Goal: Information Seeking & Learning: Learn about a topic

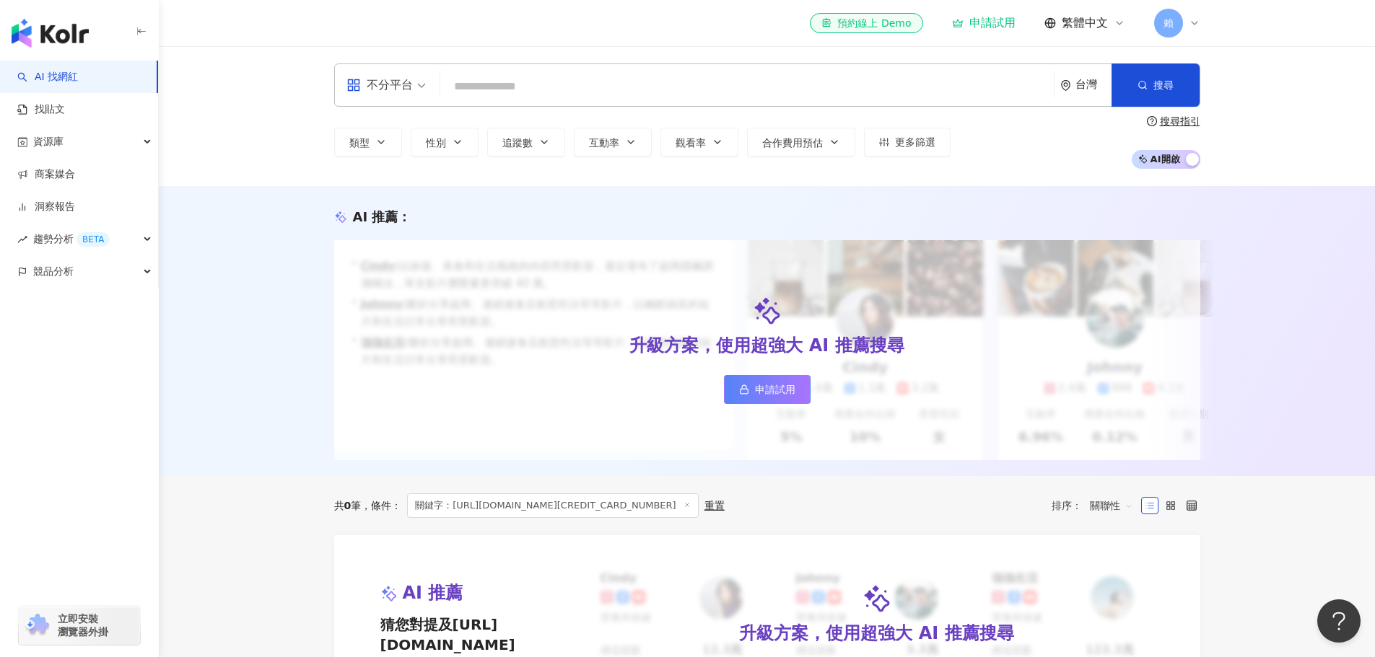
type input "********"
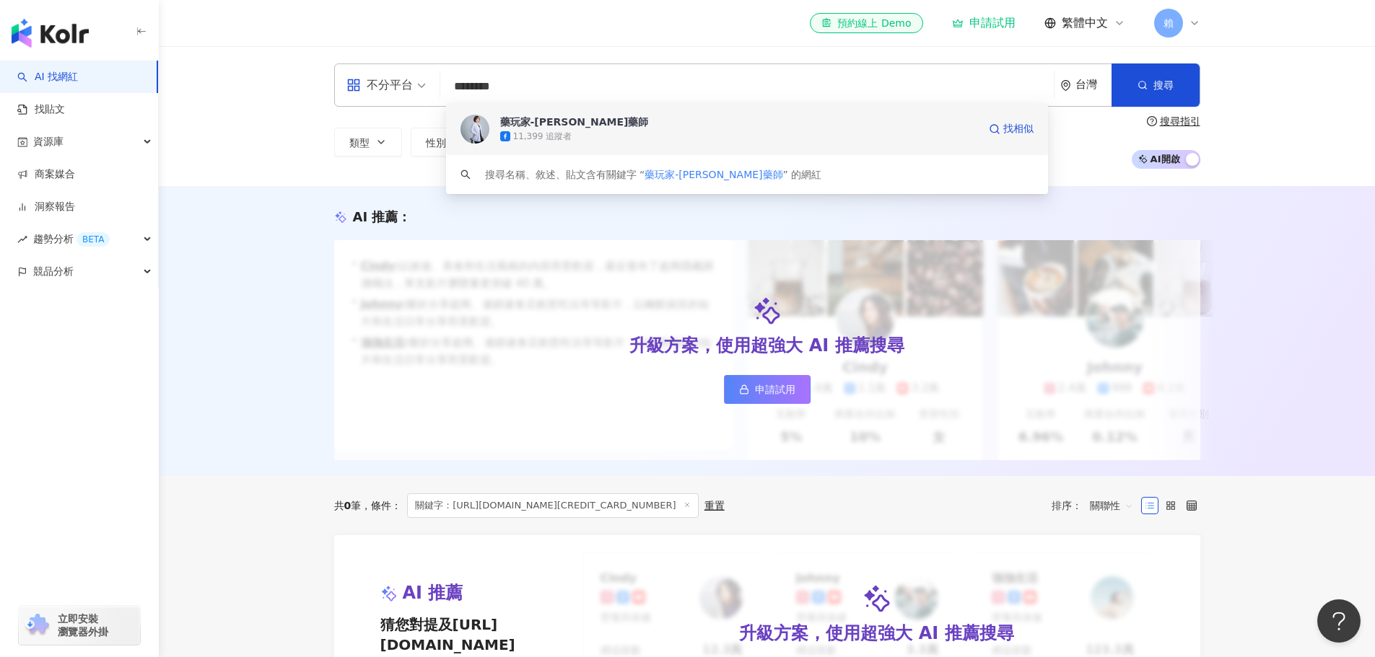
click at [599, 136] on div "11,399 追蹤者" at bounding box center [739, 136] width 478 height 14
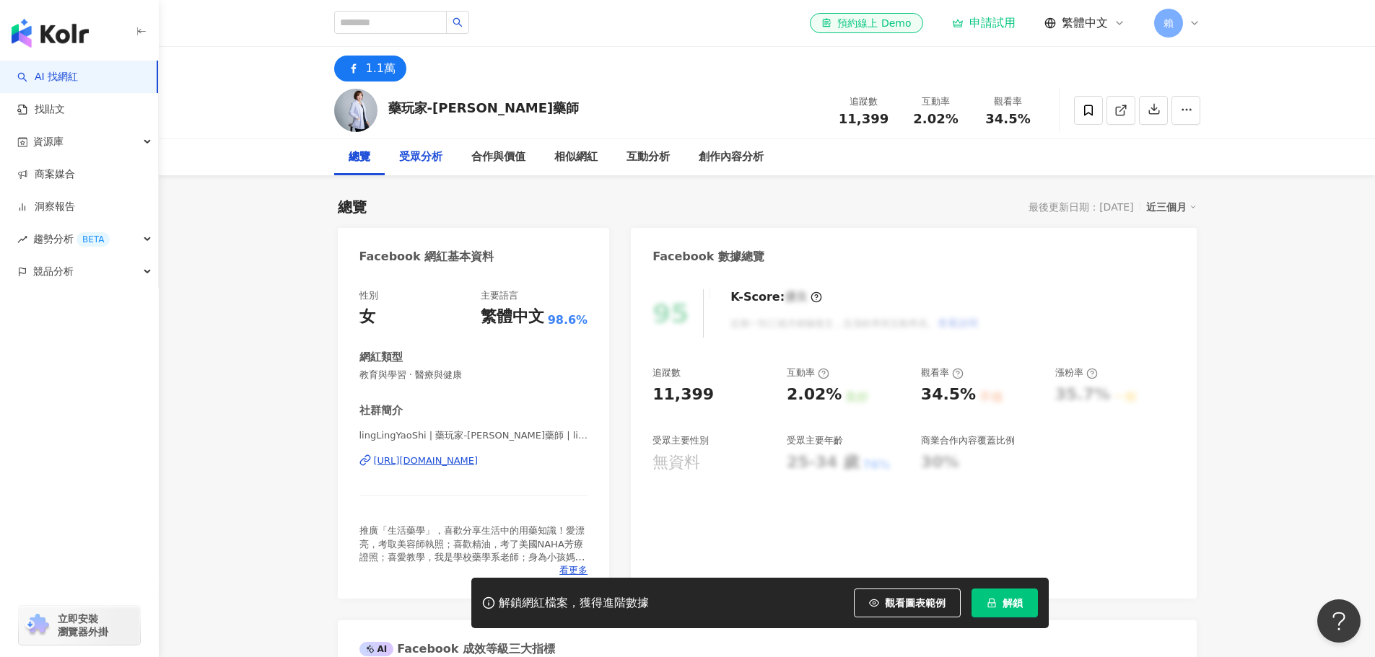
click at [421, 157] on div "受眾分析" at bounding box center [420, 157] width 43 height 17
